Goal: Task Accomplishment & Management: Use online tool/utility

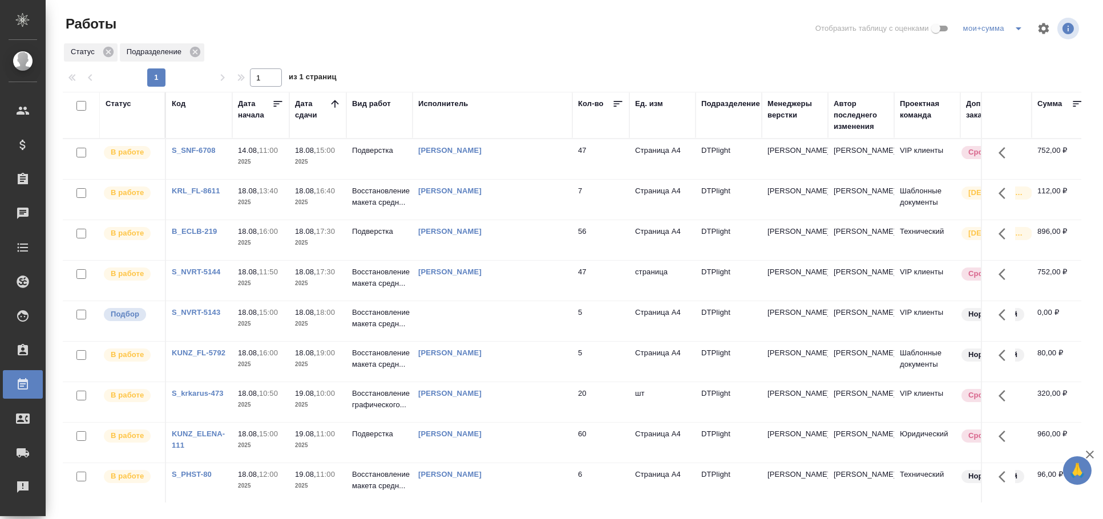
click at [491, 179] on td at bounding box center [493, 159] width 160 height 40
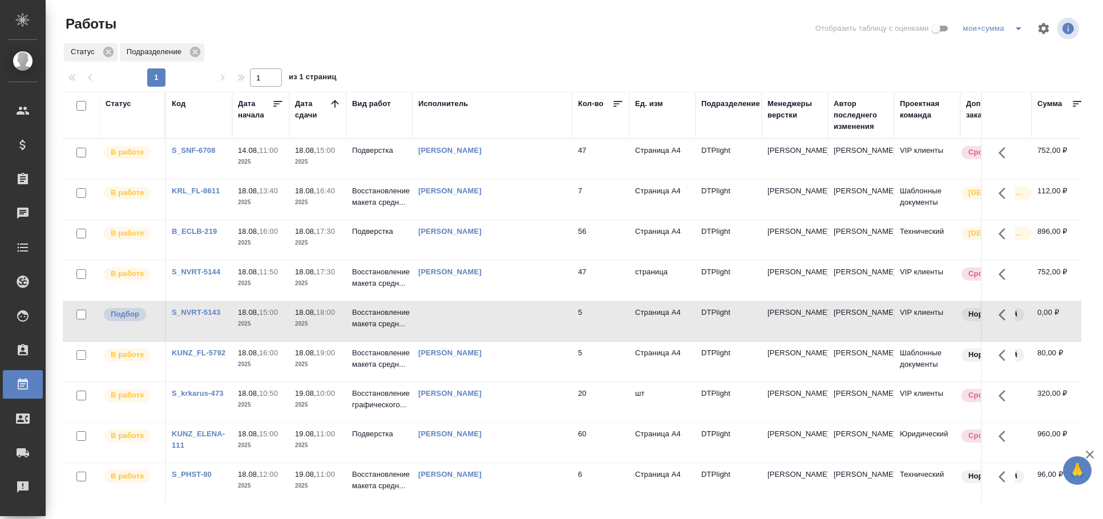
click at [491, 179] on td at bounding box center [493, 159] width 160 height 40
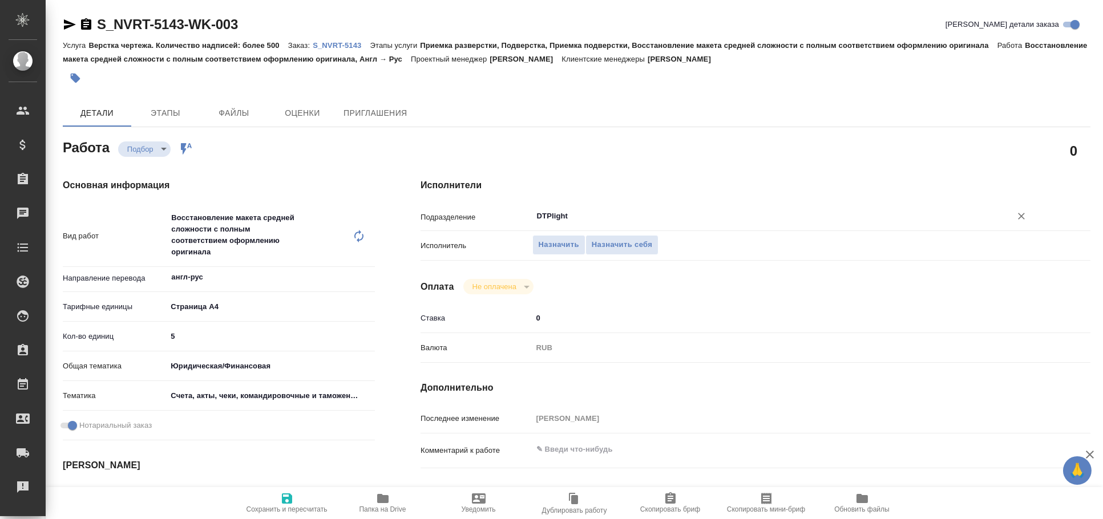
type textarea "x"
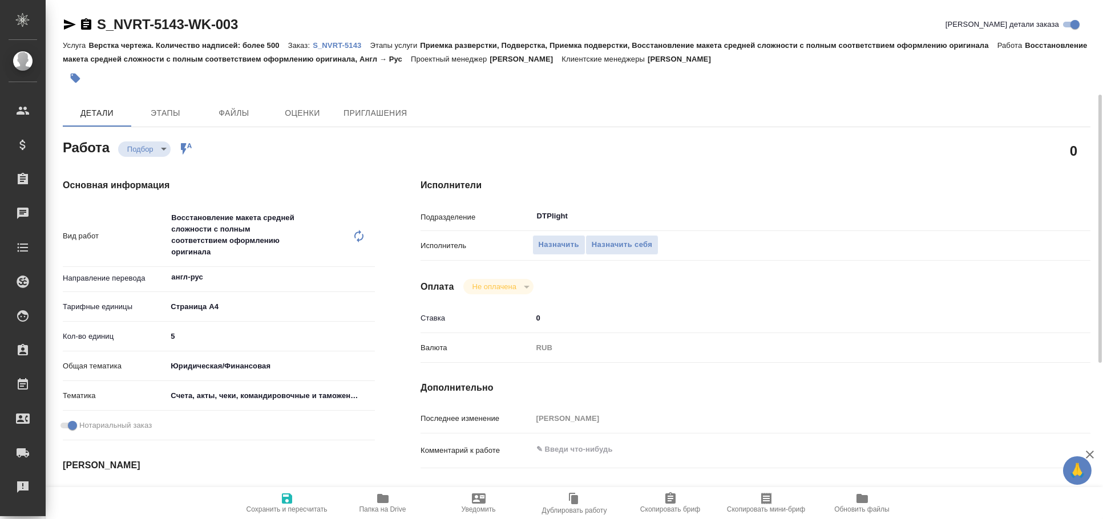
scroll to position [253, 0]
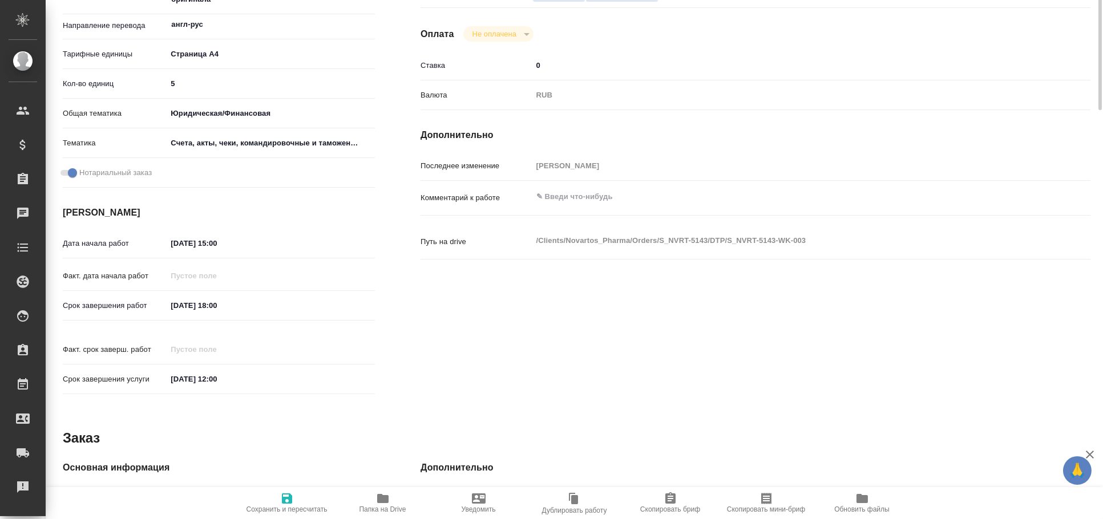
type textarea "x"
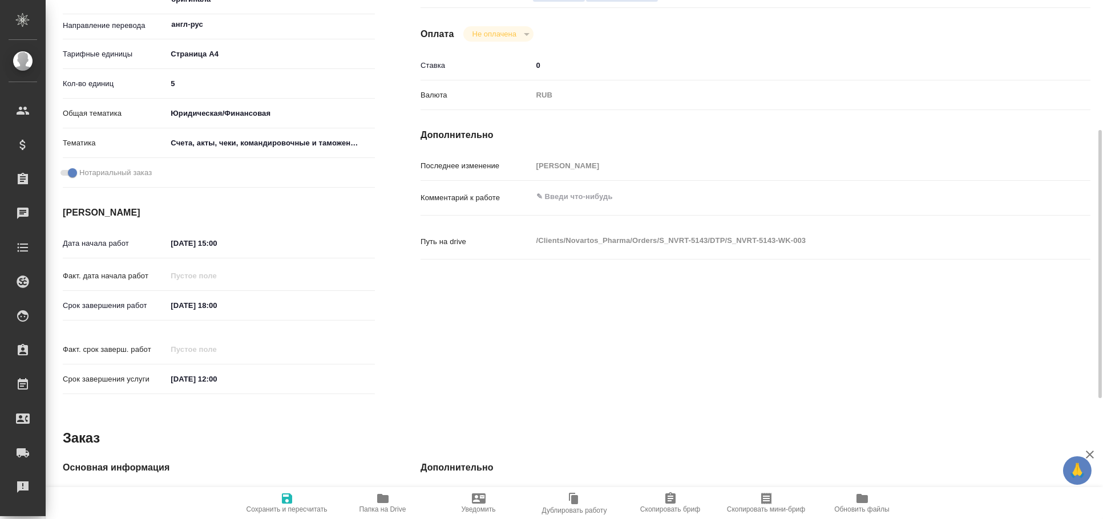
type textarea "x"
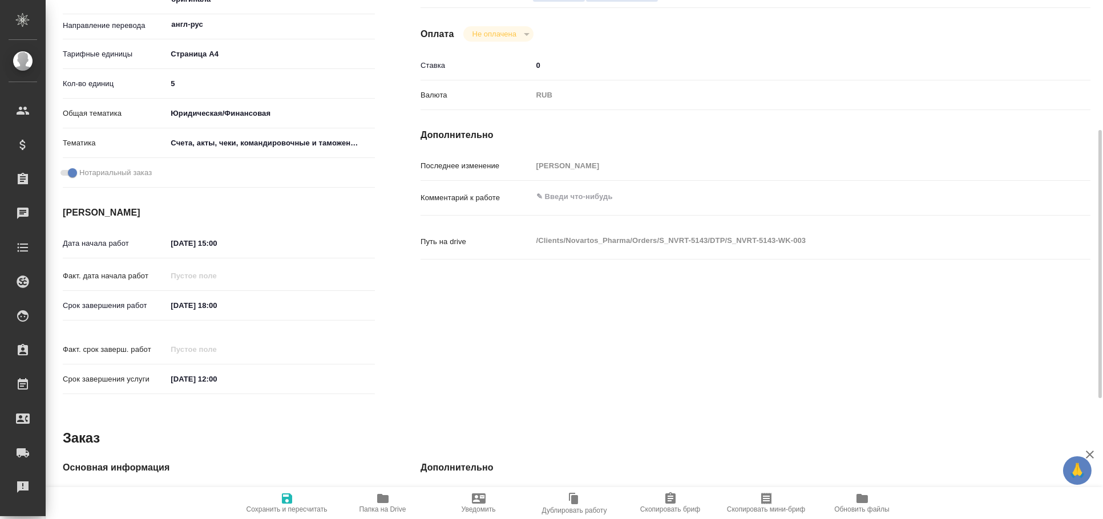
click at [392, 493] on span "Папка на Drive" at bounding box center [383, 503] width 82 height 22
type textarea "x"
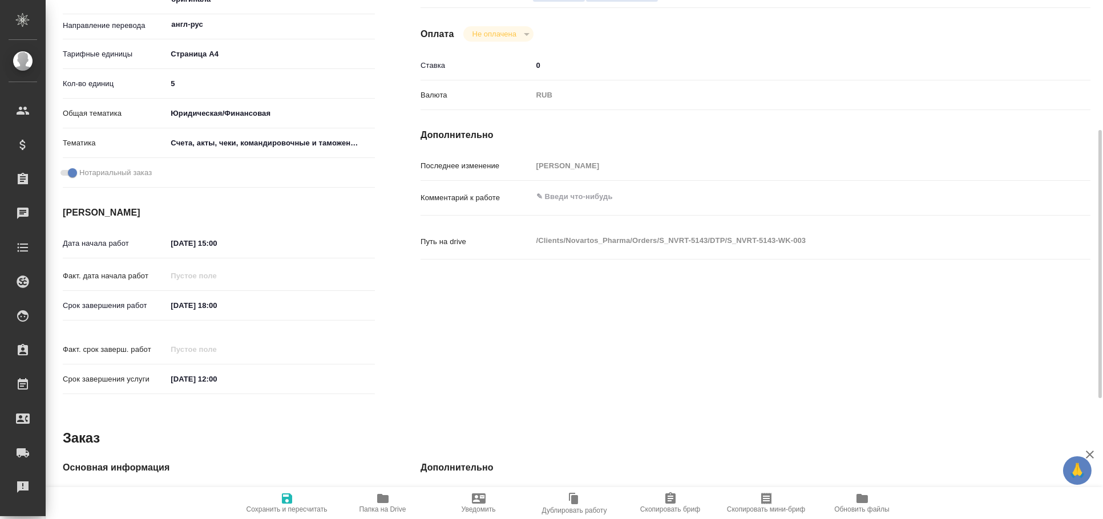
type textarea "x"
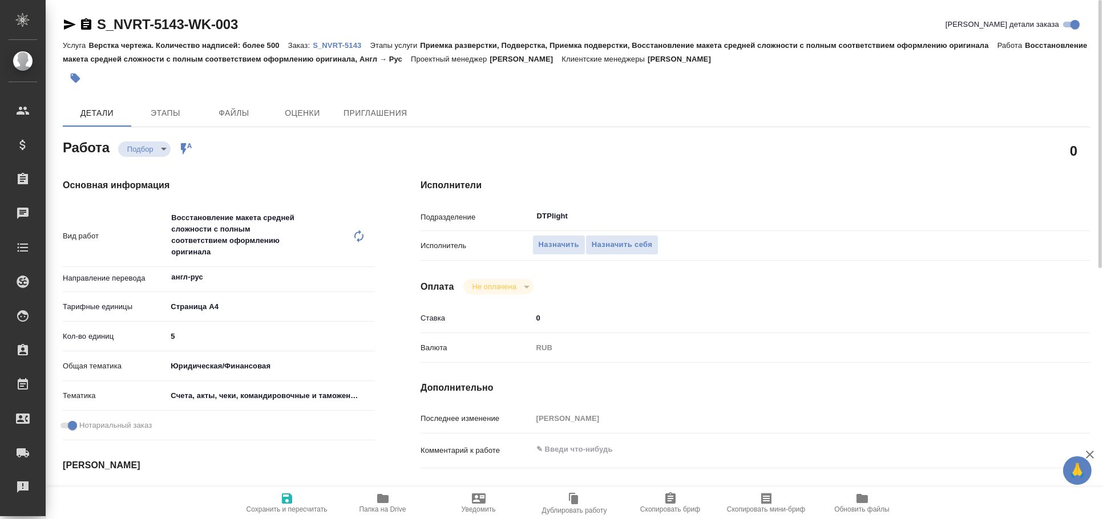
click at [64, 25] on icon "button" at bounding box center [70, 25] width 14 height 14
click at [70, 26] on icon "button" at bounding box center [70, 24] width 12 height 10
click at [69, 24] on icon "button" at bounding box center [70, 25] width 14 height 14
type textarea "x"
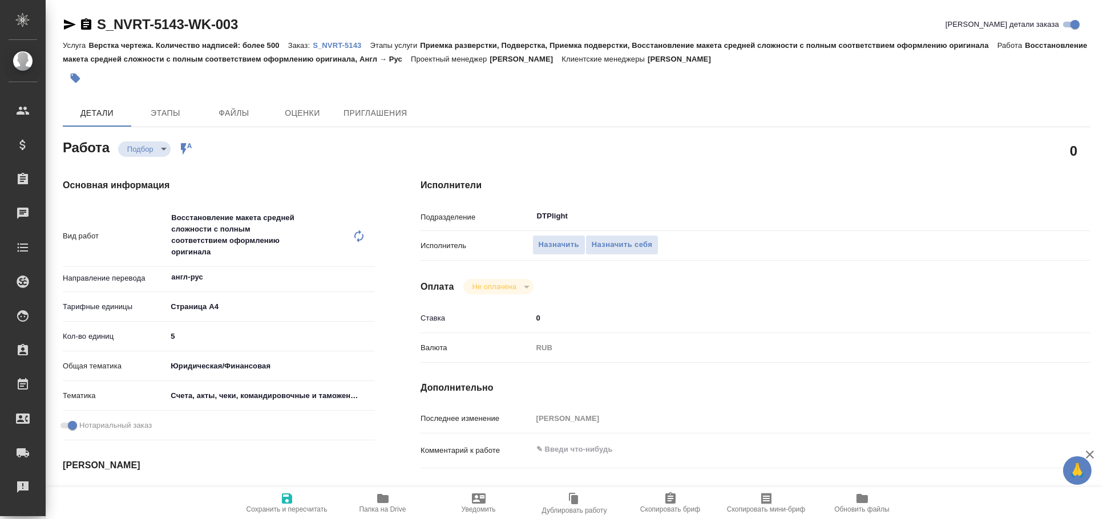
type textarea "x"
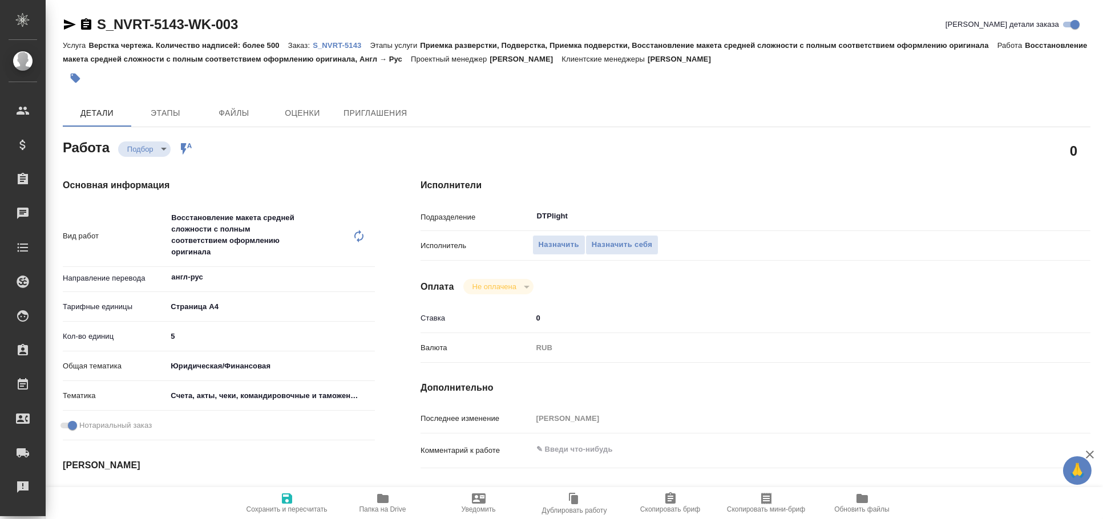
type textarea "x"
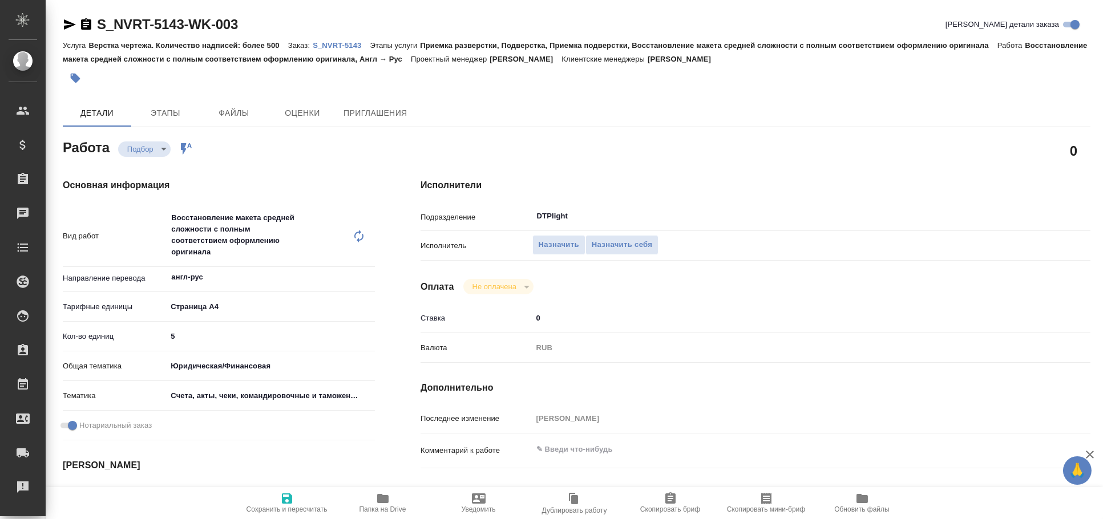
type textarea "x"
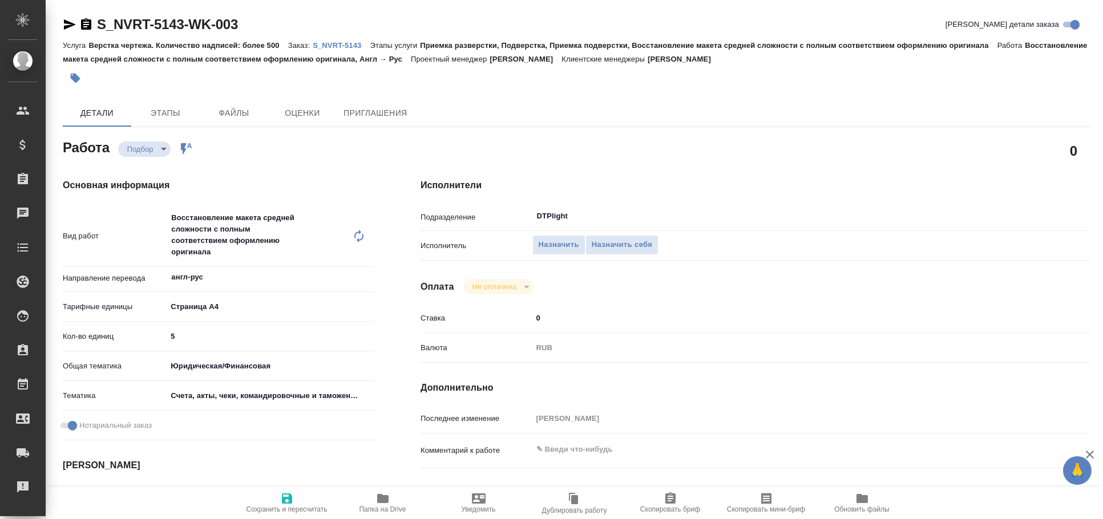
type textarea "x"
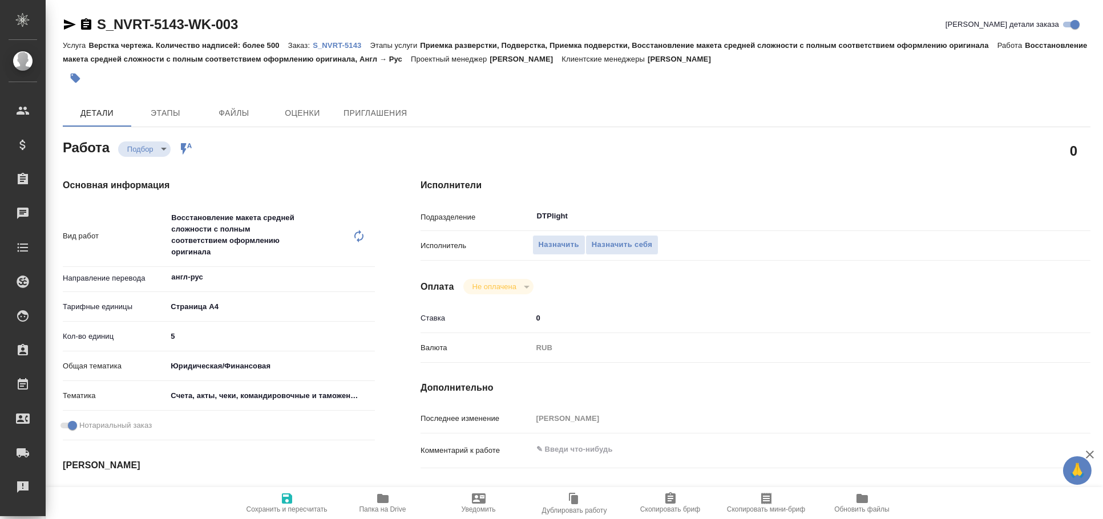
type textarea "x"
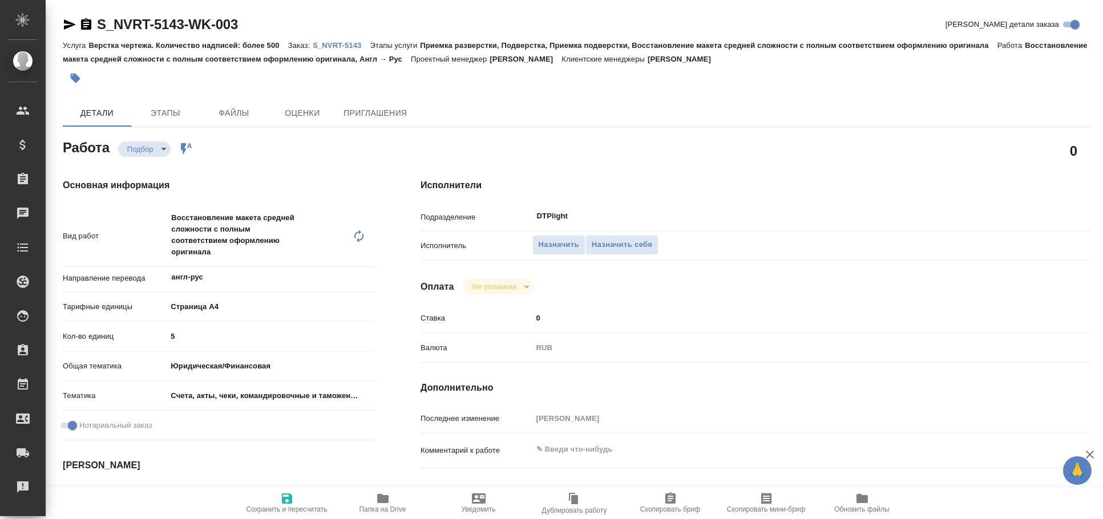
type textarea "x"
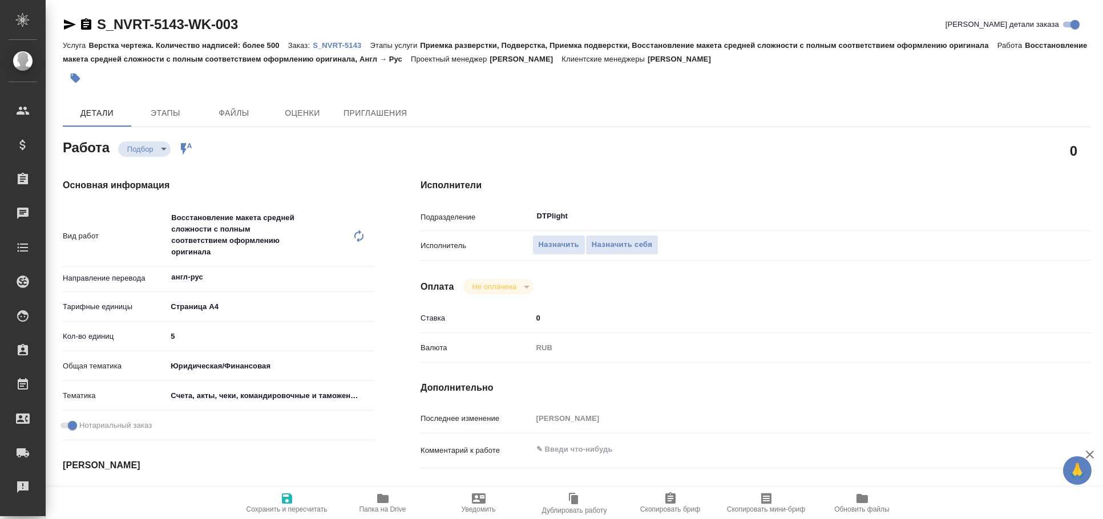
type textarea "x"
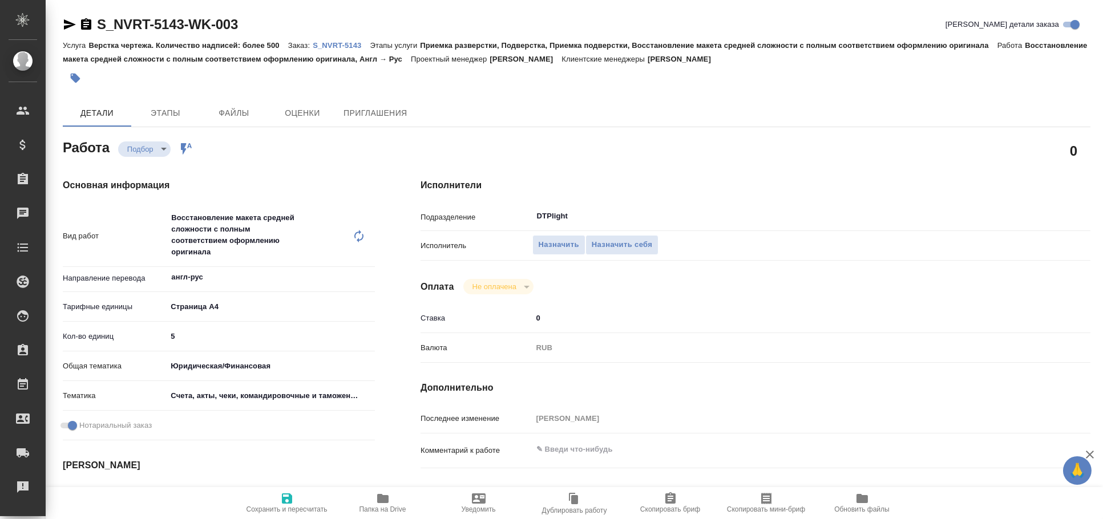
type textarea "x"
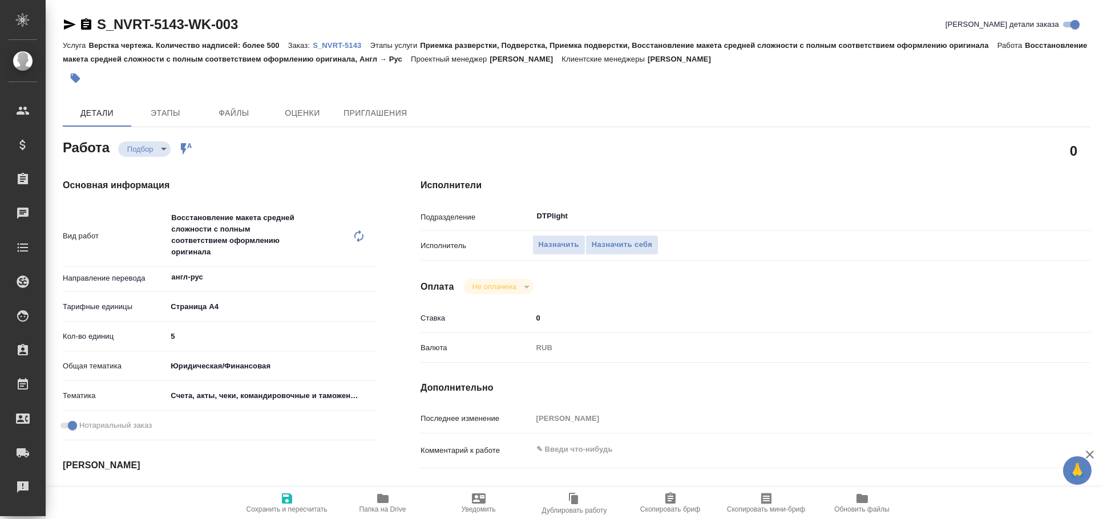
type textarea "x"
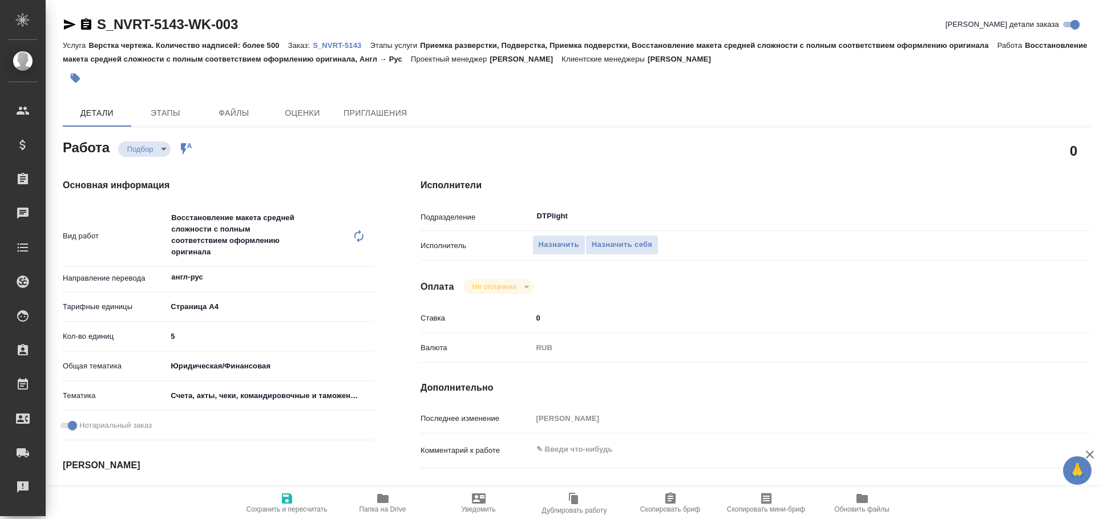
type textarea "x"
click at [64, 24] on icon "button" at bounding box center [70, 25] width 14 height 14
click at [76, 23] on icon "button" at bounding box center [70, 25] width 14 height 14
